Goal: Transaction & Acquisition: Purchase product/service

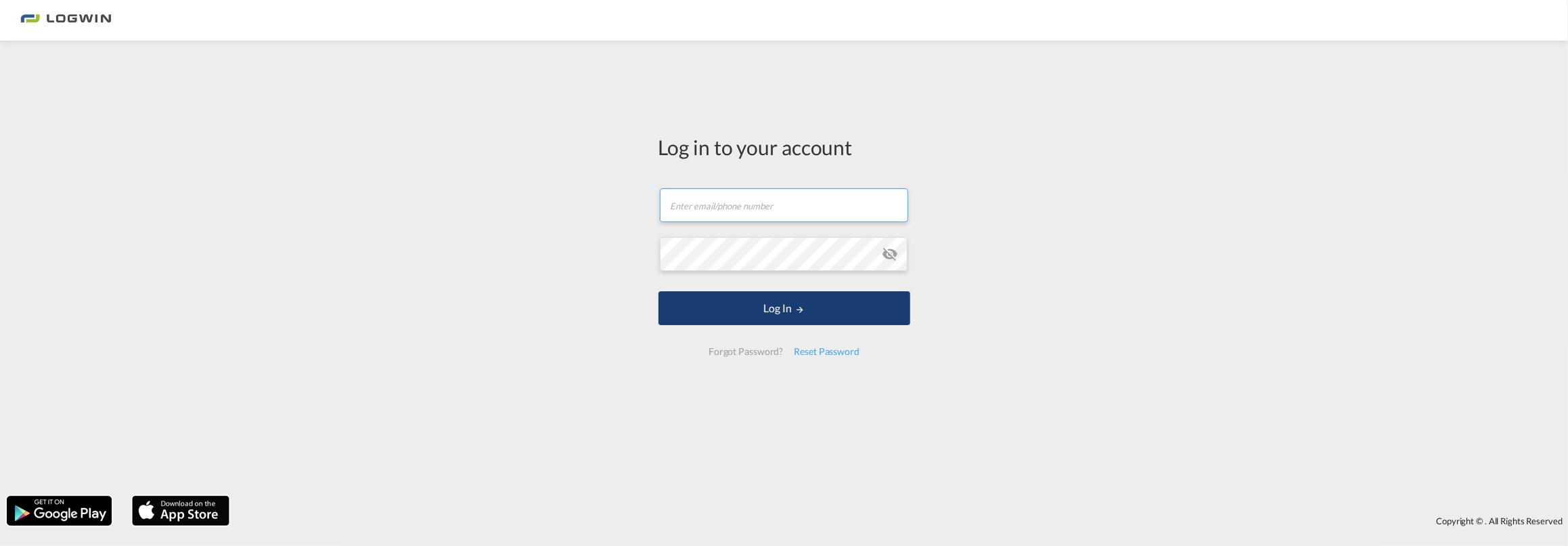
type input "[PERSON_NAME][EMAIL_ADDRESS][DOMAIN_NAME]"
click at [773, 306] on button "Log In" at bounding box center [785, 308] width 252 height 34
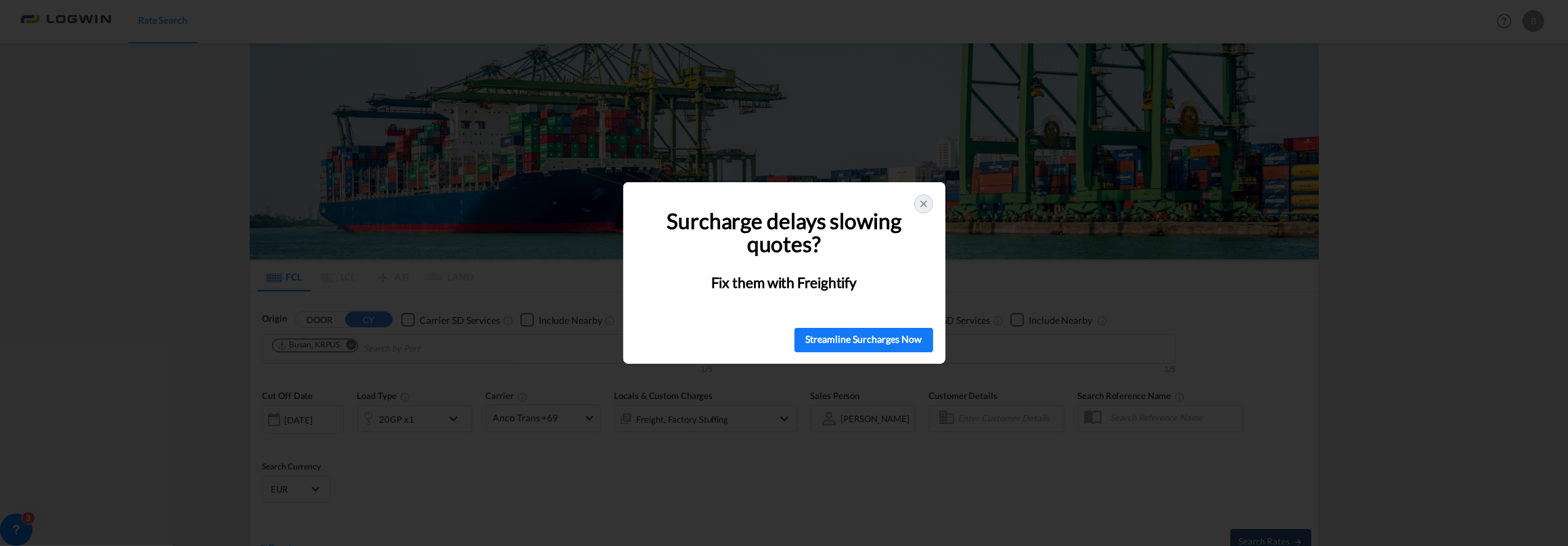
click at [926, 204] on icon at bounding box center [924, 204] width 11 height 11
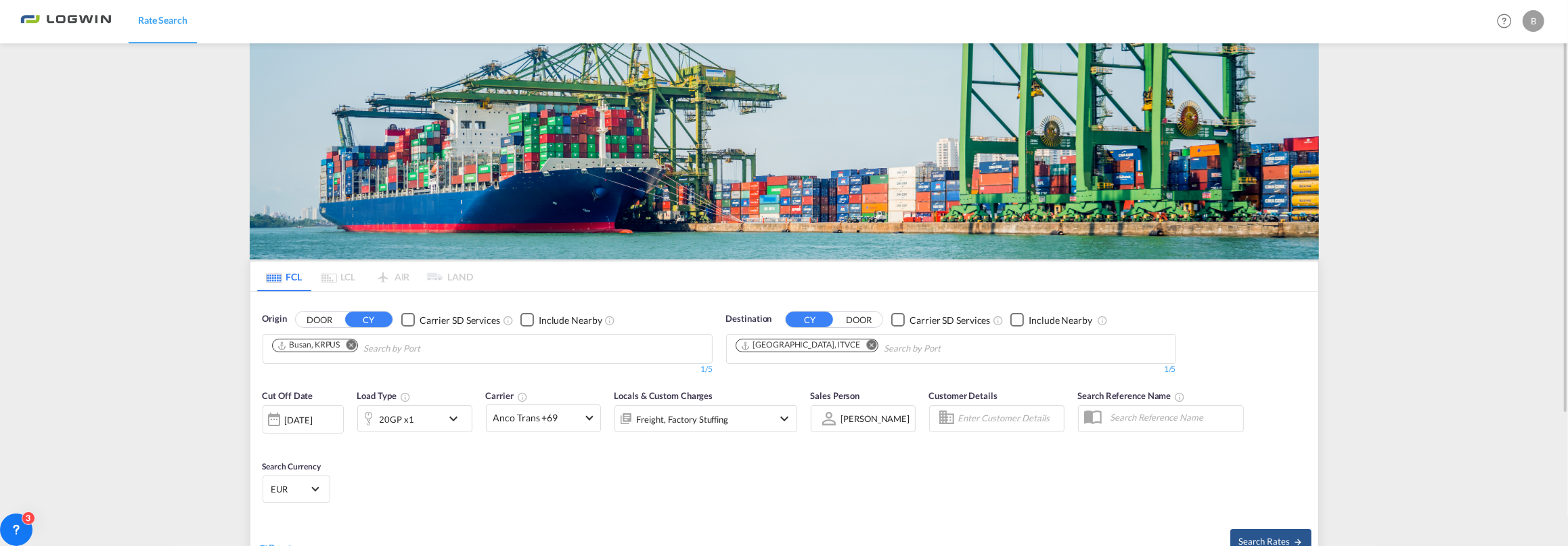
click at [349, 346] on md-icon "Remove" at bounding box center [351, 345] width 10 height 10
type input "dalian"
click at [316, 376] on div "Dalian [GEOGRAPHIC_DATA] CNDAL" at bounding box center [377, 380] width 257 height 41
click at [866, 340] on md-icon "Remove" at bounding box center [871, 345] width 10 height 10
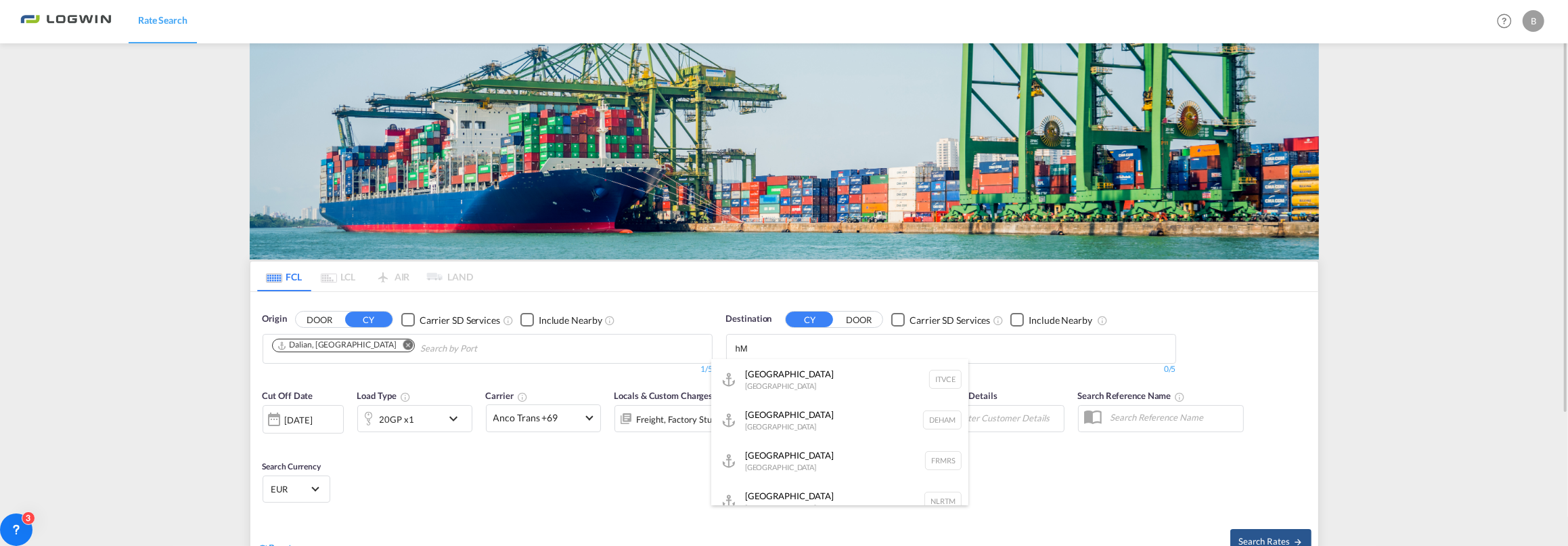
type input "h"
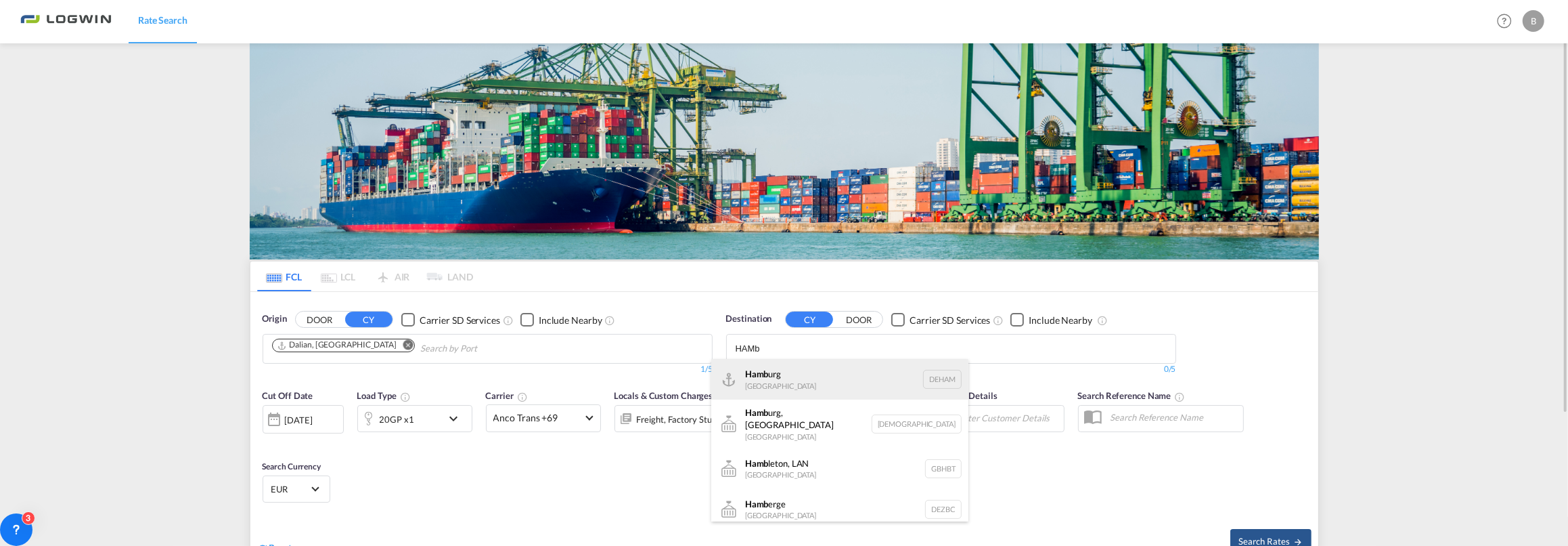
type input "HAMb"
click at [781, 384] on div "Hamb urg [GEOGRAPHIC_DATA] [GEOGRAPHIC_DATA]" at bounding box center [840, 380] width 257 height 41
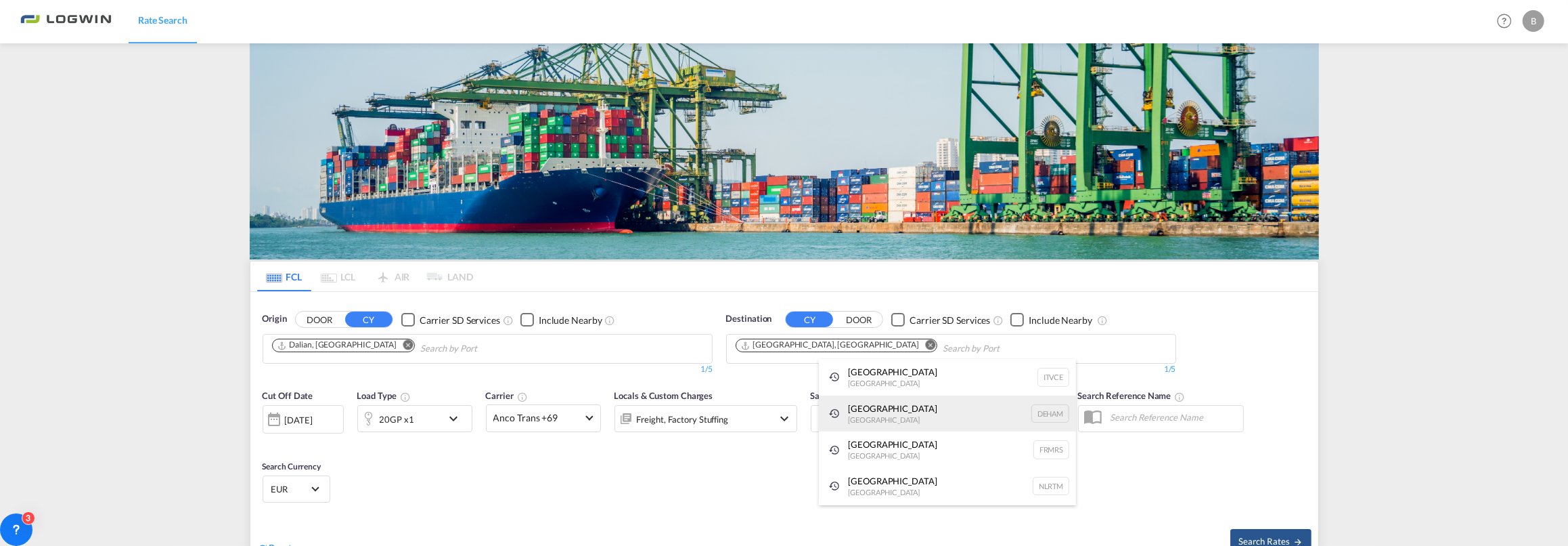
click at [878, 408] on div "Hamburg [GEOGRAPHIC_DATA] [GEOGRAPHIC_DATA]" at bounding box center [947, 414] width 257 height 37
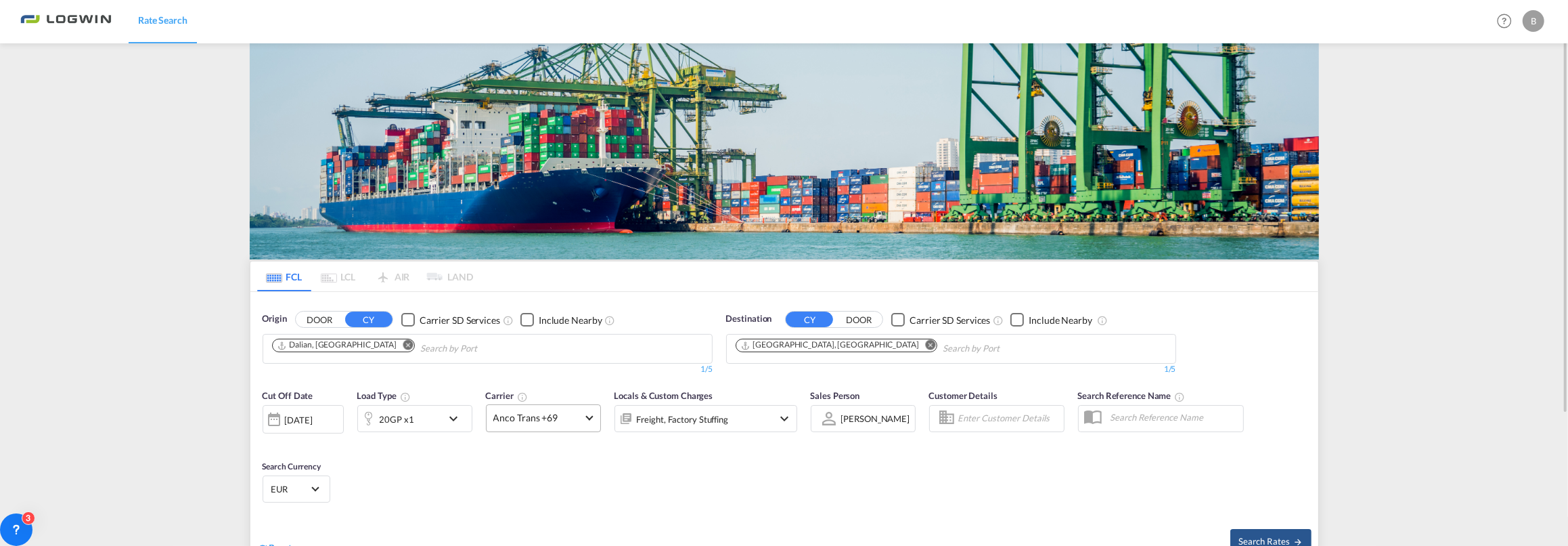
click at [539, 416] on span "Anco Trans +69" at bounding box center [537, 418] width 88 height 14
click at [513, 437] on md-select-header at bounding box center [571, 448] width 172 height 33
click at [509, 444] on input "search" at bounding box center [566, 449] width 146 height 12
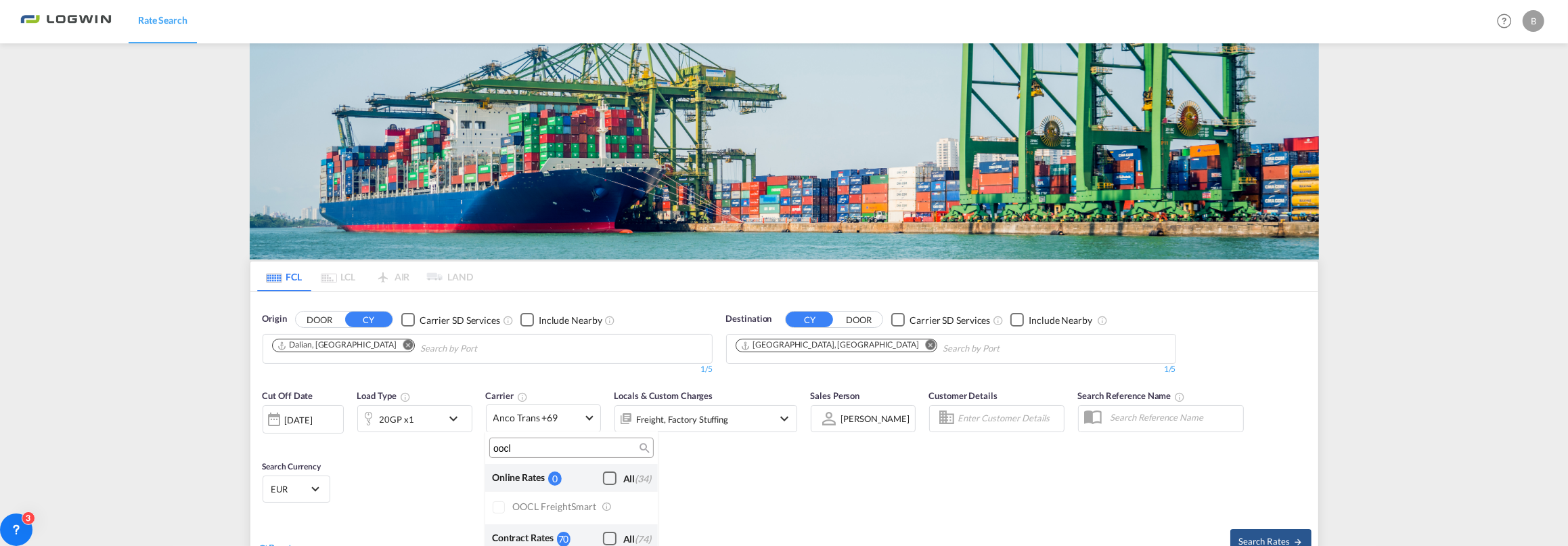
type input "oocl"
click at [772, 478] on md-backdrop at bounding box center [784, 273] width 1568 height 546
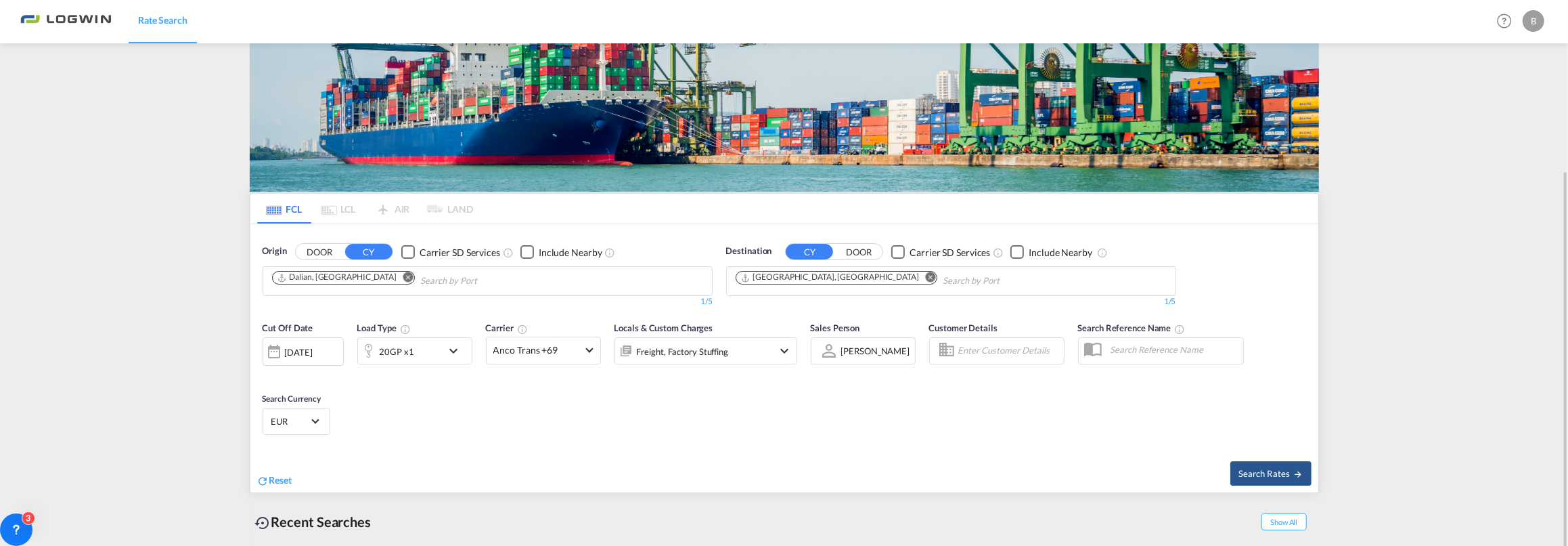
scroll to position [136, 0]
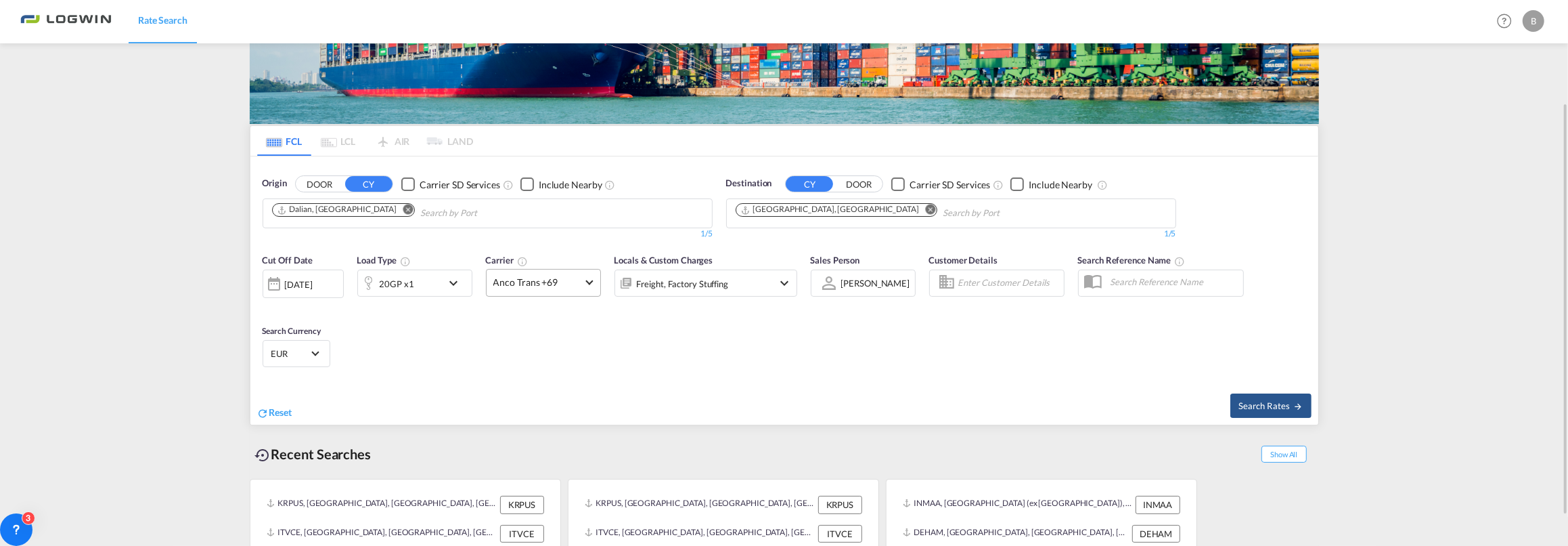
click at [536, 279] on span "Anco Trans +69" at bounding box center [537, 282] width 88 height 14
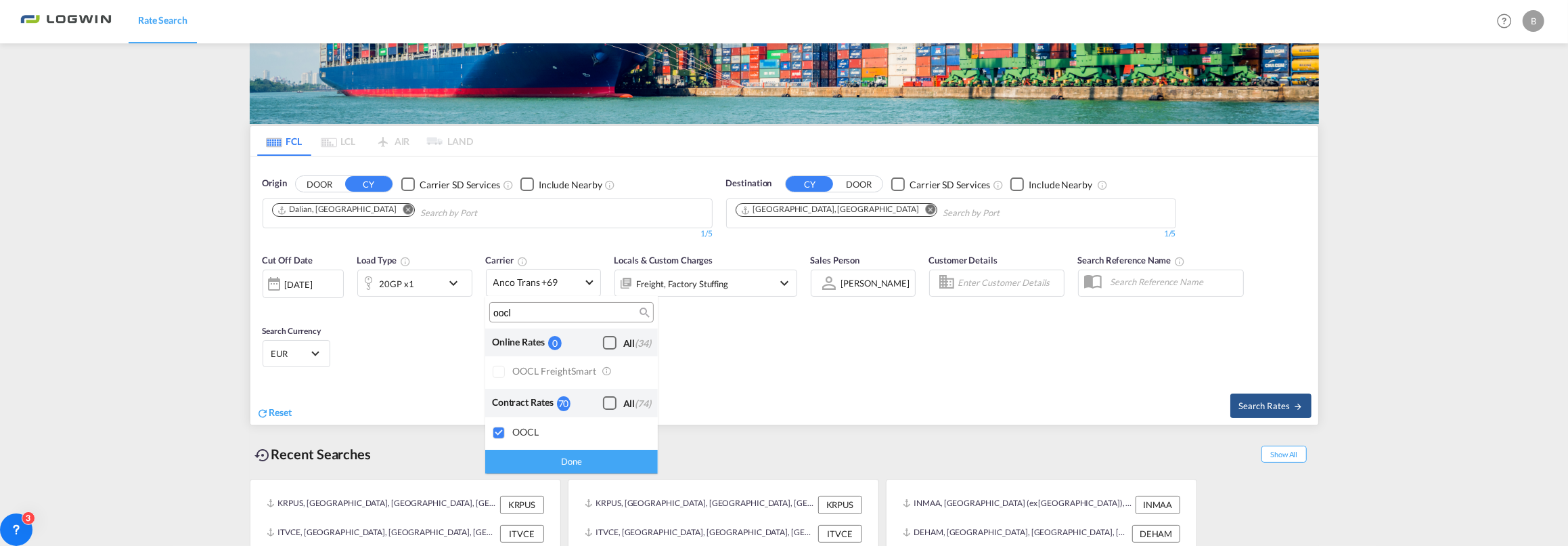
click at [567, 459] on div "Done" at bounding box center [571, 461] width 172 height 24
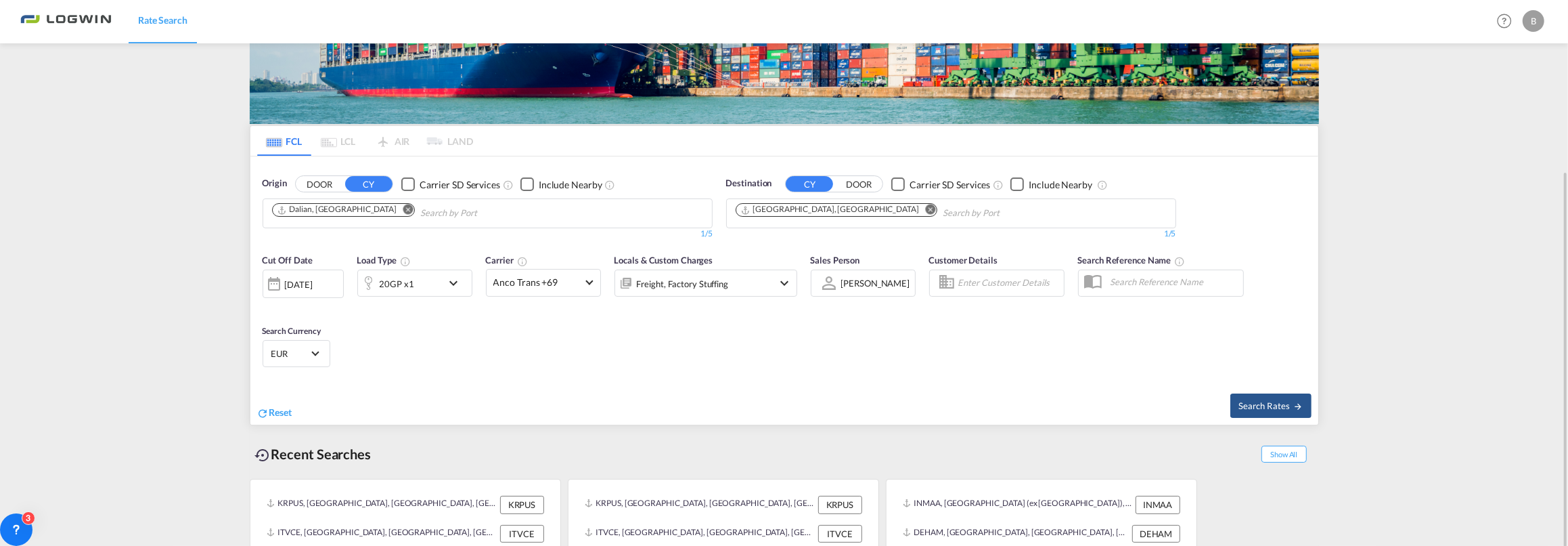
scroll to position [174, 0]
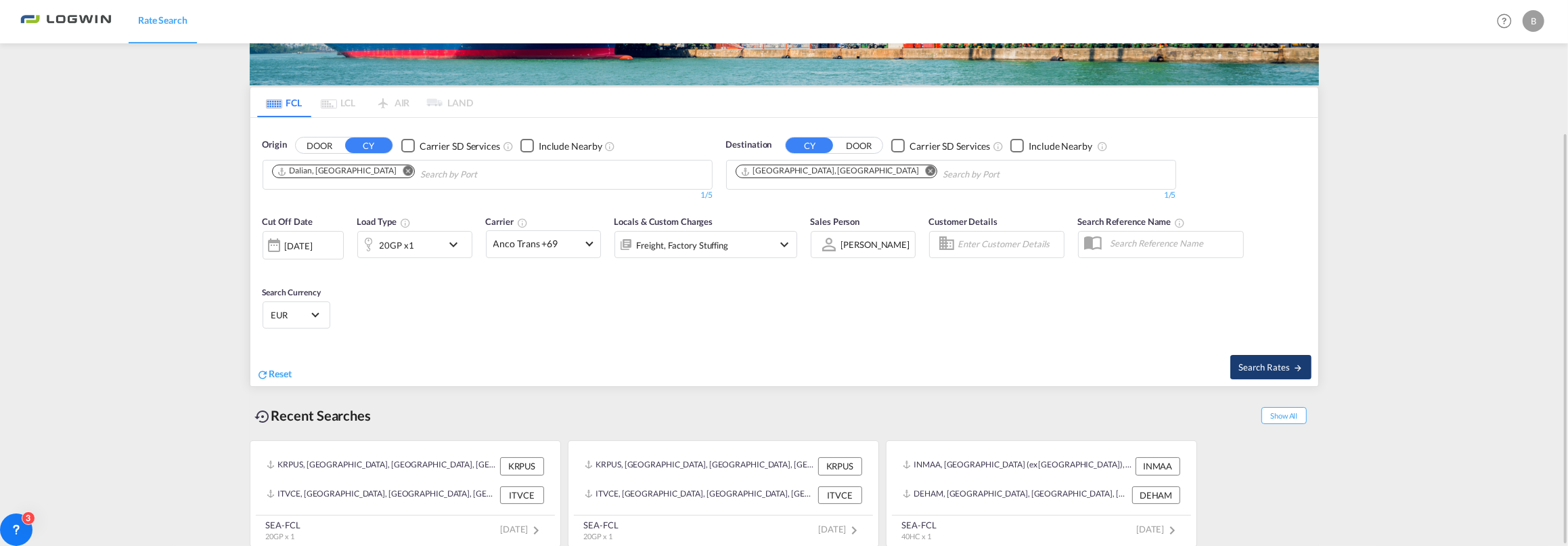
click at [1260, 358] on button "Search Rates" at bounding box center [1270, 367] width 81 height 25
type input "CNDAL to DEHAM / [DATE]"
